Goal: Transaction & Acquisition: Obtain resource

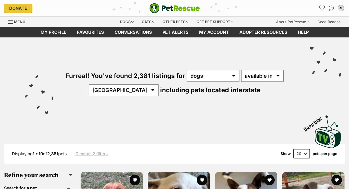
select select "VIC"
click at [105, 84] on select "Australia ACT NSW NT QLD SA TAS VIC WA" at bounding box center [124, 90] width 70 height 12
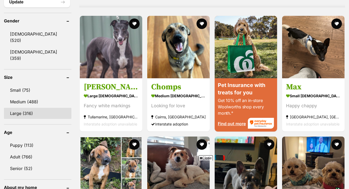
scroll to position [453, 0]
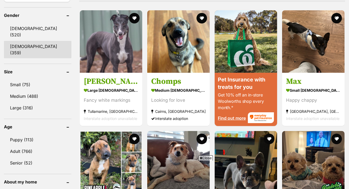
click at [31, 41] on link "Female (359)" at bounding box center [37, 49] width 67 height 17
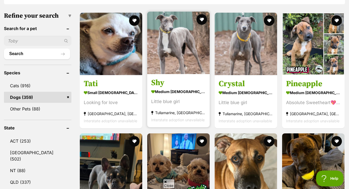
scroll to position [170, 0]
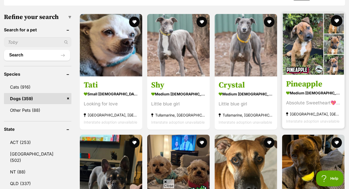
click at [337, 15] on button "favourite" at bounding box center [336, 21] width 12 height 12
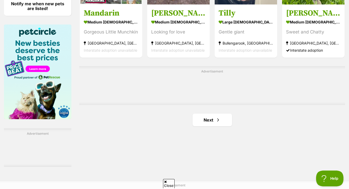
scroll to position [837, 0]
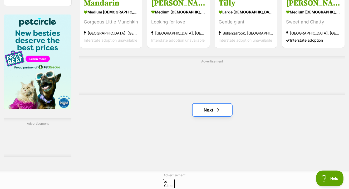
click at [219, 103] on link "Next" at bounding box center [211, 109] width 39 height 13
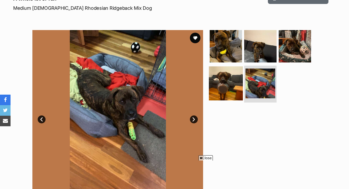
click at [241, 89] on img at bounding box center [226, 83] width 34 height 34
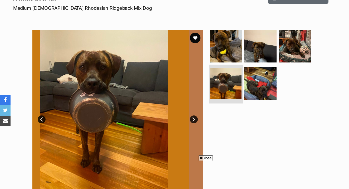
scroll to position [79, 0]
click at [227, 86] on img at bounding box center [225, 83] width 31 height 31
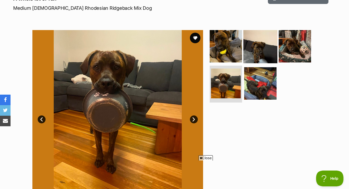
scroll to position [0, 0]
click at [257, 42] on img at bounding box center [260, 46] width 34 height 34
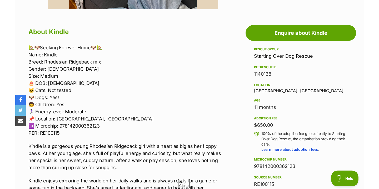
scroll to position [133, 0]
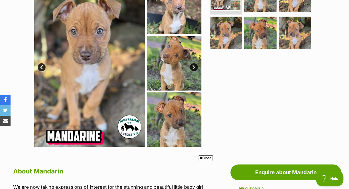
scroll to position [126, 0]
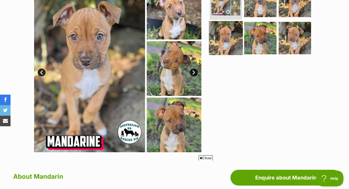
click at [215, 36] on img at bounding box center [226, 38] width 34 height 34
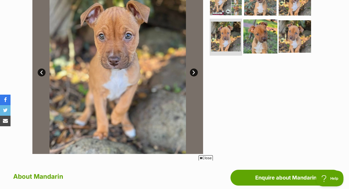
click at [257, 34] on img at bounding box center [260, 36] width 34 height 34
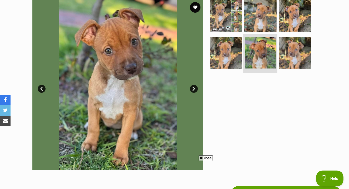
scroll to position [109, 0]
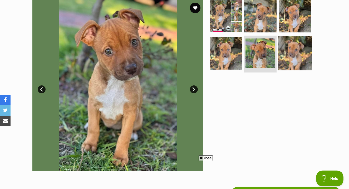
click at [300, 42] on img at bounding box center [295, 53] width 34 height 34
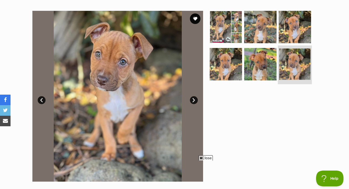
scroll to position [95, 0]
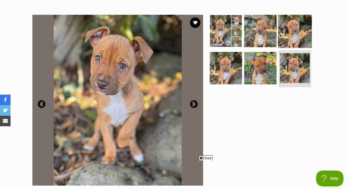
click at [300, 42] on img at bounding box center [295, 31] width 34 height 34
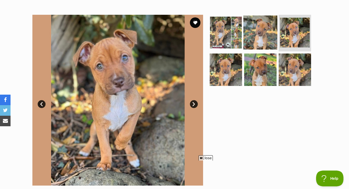
click at [264, 36] on img at bounding box center [260, 32] width 34 height 34
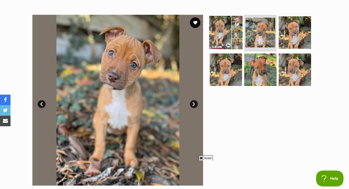
click at [235, 33] on img at bounding box center [226, 32] width 34 height 34
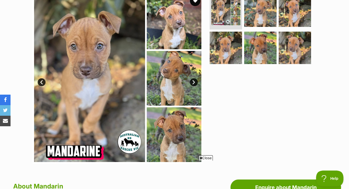
scroll to position [117, 0]
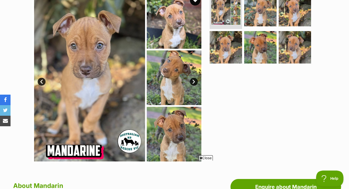
click at [208, 154] on section "Available 1 of 6 images 1 of 6 images 1 of 6 images 1 of 6 images 1 of 6 images…" at bounding box center [174, 73] width 300 height 178
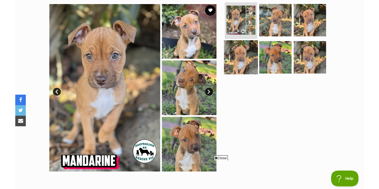
scroll to position [106, 0]
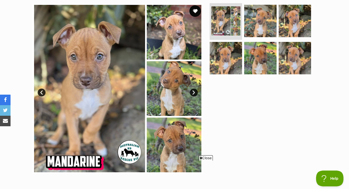
click at [195, 12] on button "favourite" at bounding box center [195, 11] width 12 height 12
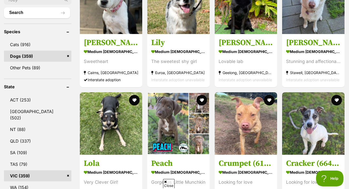
scroll to position [218, 0]
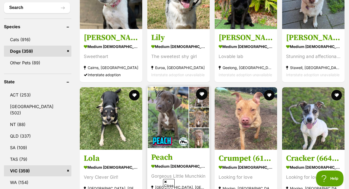
click at [199, 88] on button "favourite" at bounding box center [202, 94] width 12 height 12
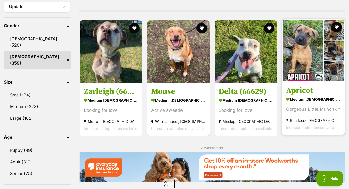
scroll to position [0, 0]
click at [333, 21] on button "favourite" at bounding box center [336, 27] width 12 height 12
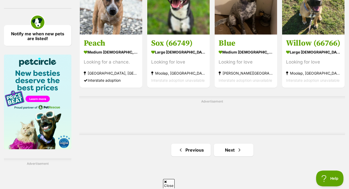
scroll to position [812, 0]
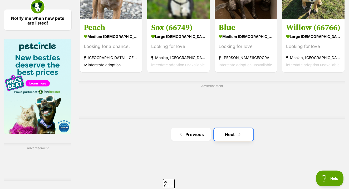
click at [237, 131] on span "Next page" at bounding box center [238, 134] width 5 height 6
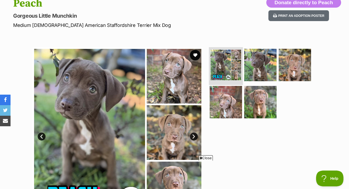
scroll to position [69, 0]
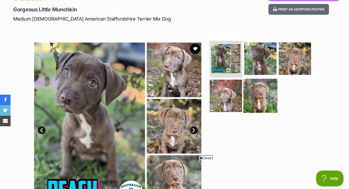
click at [260, 88] on img at bounding box center [260, 96] width 34 height 34
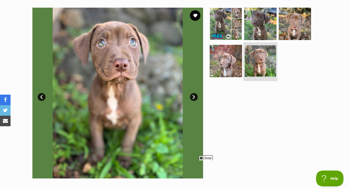
scroll to position [103, 0]
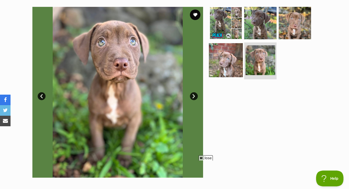
click at [229, 72] on img at bounding box center [226, 60] width 34 height 34
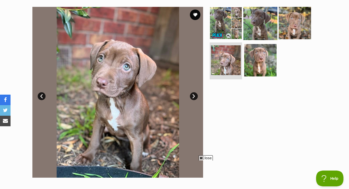
click at [248, 25] on img at bounding box center [260, 23] width 34 height 34
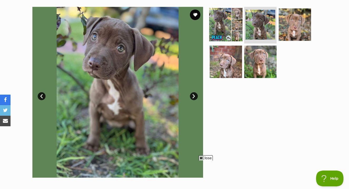
click at [232, 23] on img at bounding box center [226, 24] width 34 height 34
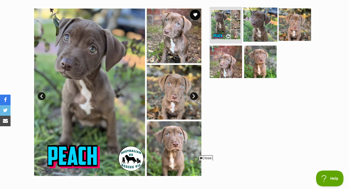
click at [267, 28] on img at bounding box center [260, 24] width 34 height 34
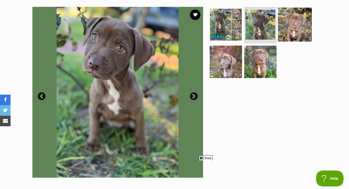
click at [296, 28] on img at bounding box center [295, 24] width 34 height 34
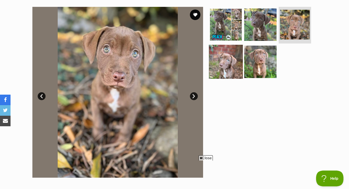
click at [231, 65] on img at bounding box center [226, 62] width 34 height 34
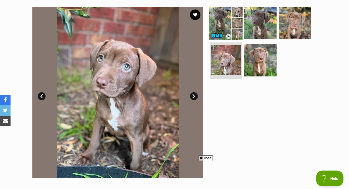
click at [231, 20] on img at bounding box center [226, 23] width 34 height 34
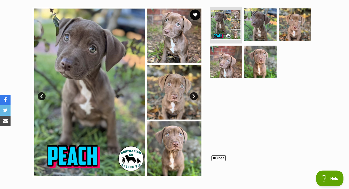
scroll to position [98, 0]
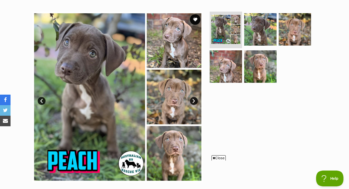
click at [219, 158] on span "Close" at bounding box center [218, 157] width 14 height 5
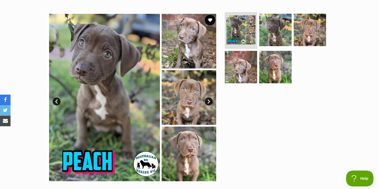
scroll to position [0, 0]
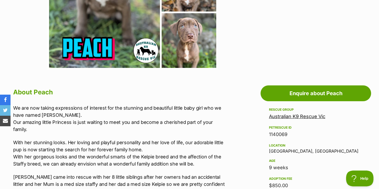
click at [225, 124] on p "We are now taking expressions of interest for the stunning and beautiful little…" at bounding box center [119, 118] width 213 height 28
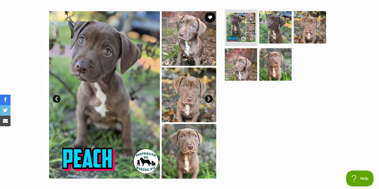
scroll to position [98, 0]
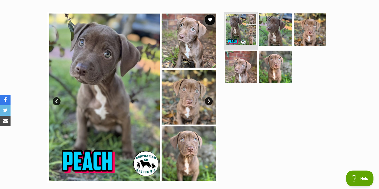
click at [253, 41] on img at bounding box center [240, 29] width 31 height 31
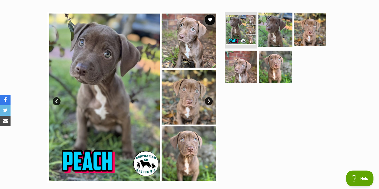
click at [276, 36] on img at bounding box center [275, 29] width 34 height 34
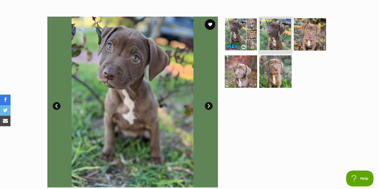
scroll to position [91, 0]
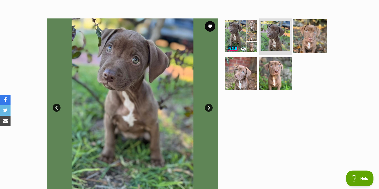
click at [297, 34] on img at bounding box center [310, 36] width 34 height 34
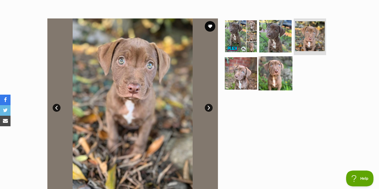
click at [270, 77] on img at bounding box center [275, 73] width 34 height 34
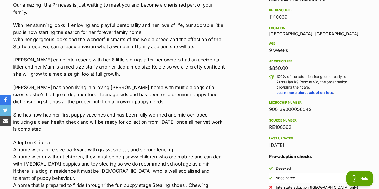
scroll to position [336, 0]
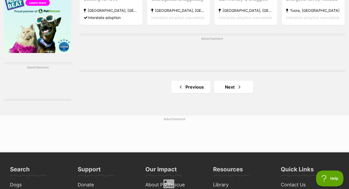
scroll to position [896, 0]
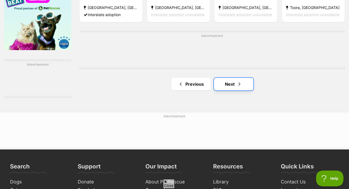
click at [230, 78] on link "Next" at bounding box center [233, 84] width 39 height 13
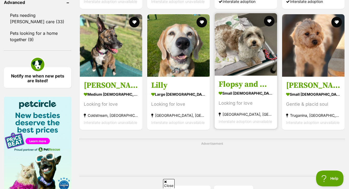
scroll to position [751, 0]
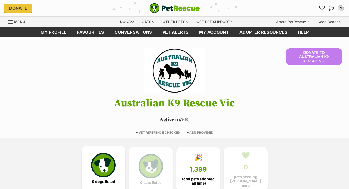
click at [110, 154] on img at bounding box center [103, 165] width 24 height 24
